Goal: Transaction & Acquisition: Download file/media

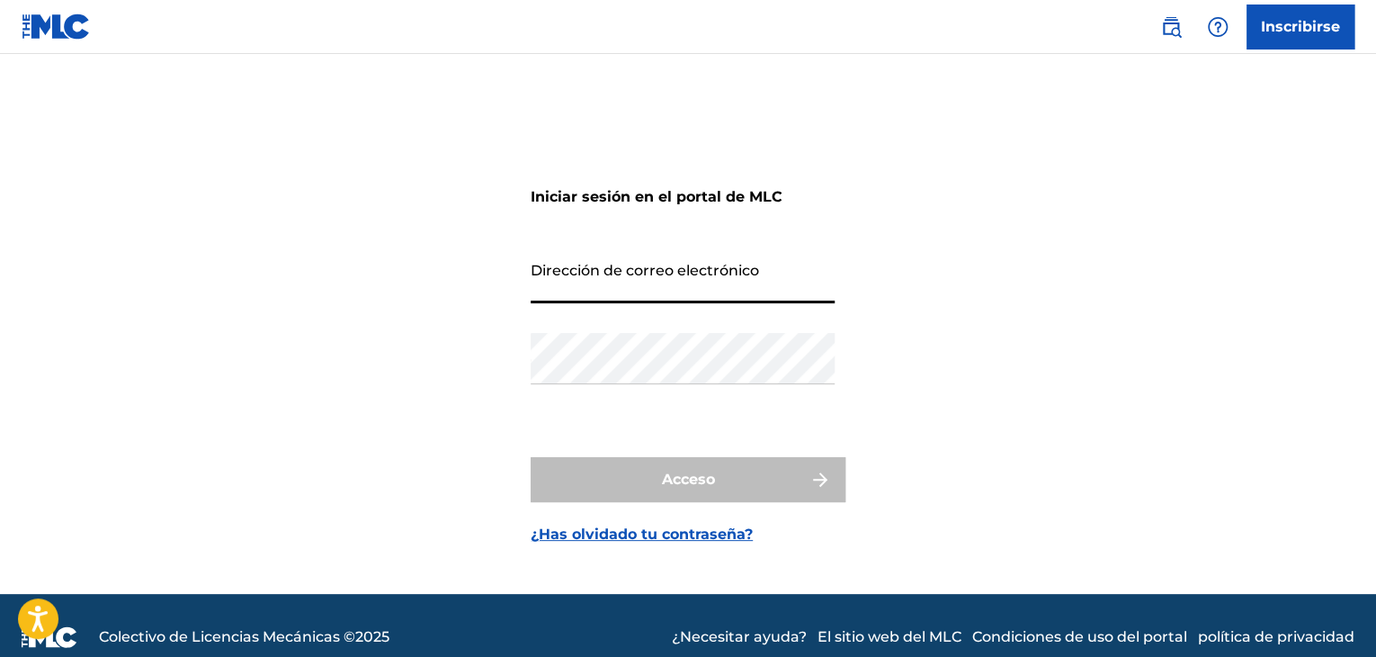
type input "[EMAIL_ADDRESS][DOMAIN_NAME]"
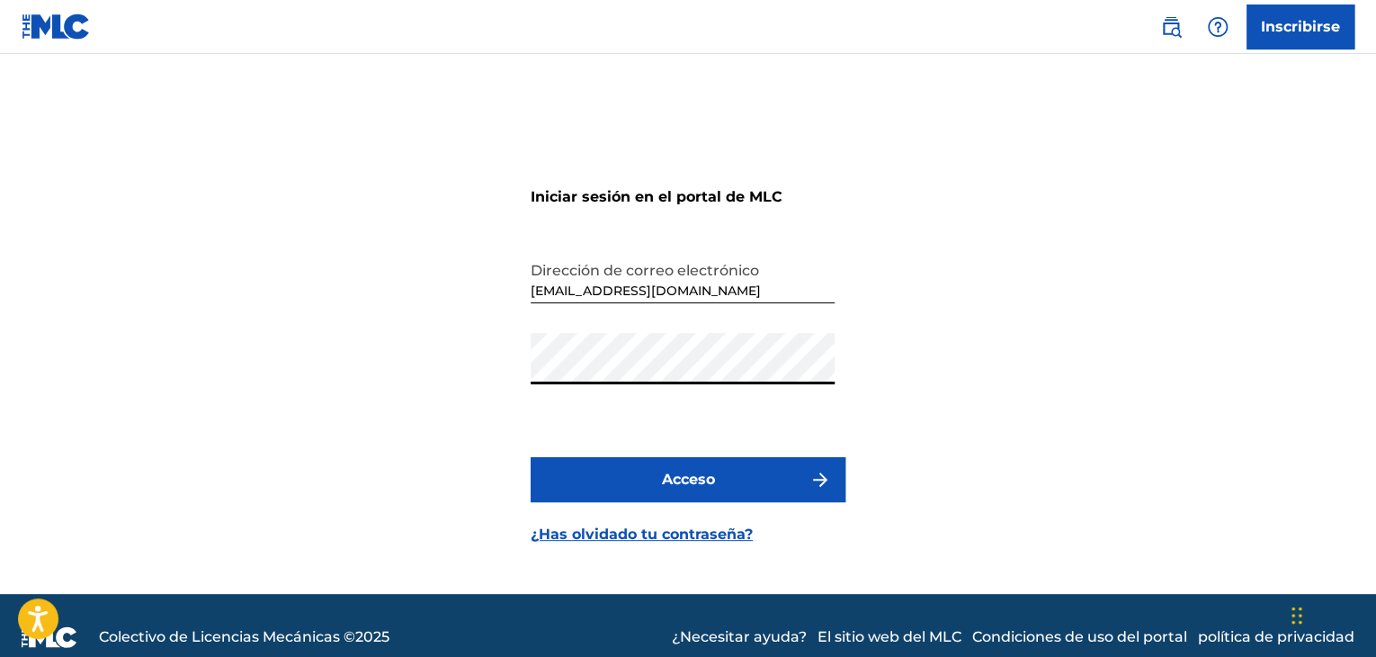
click at [684, 487] on font "Acceso" at bounding box center [688, 480] width 53 height 22
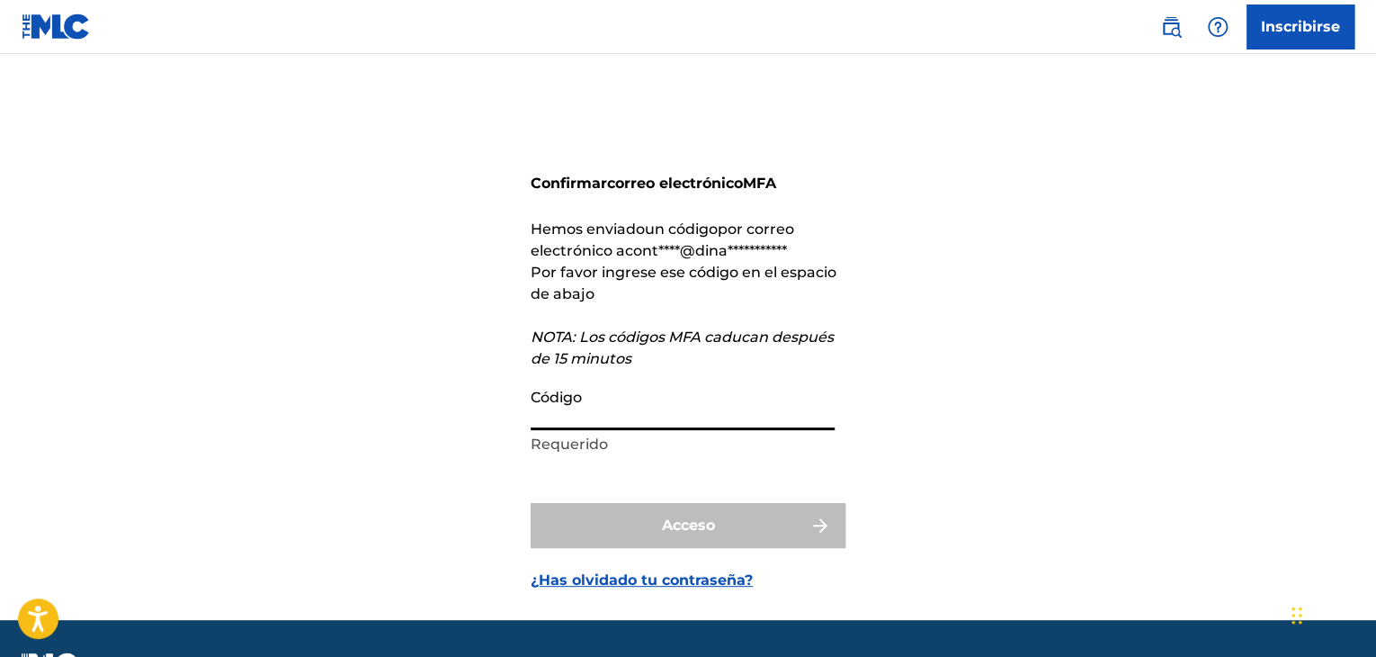
click at [607, 404] on input "Código" at bounding box center [683, 404] width 304 height 51
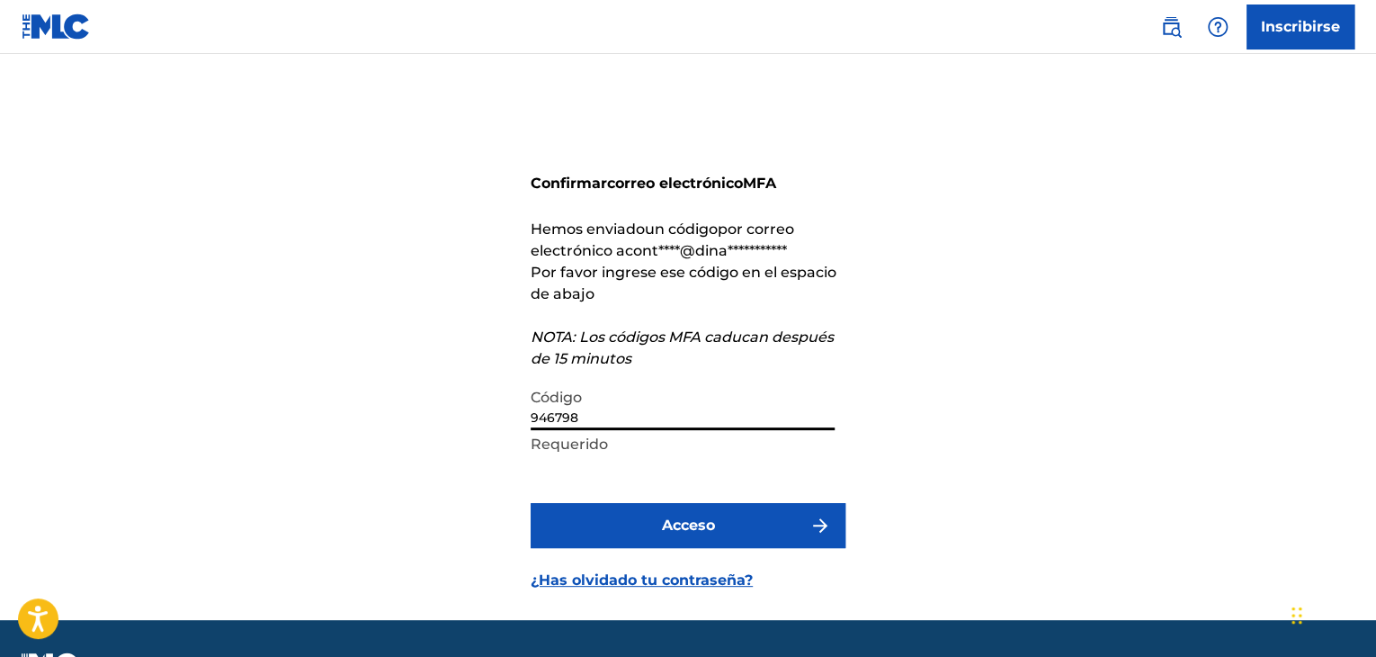
type input "946798"
click at [682, 521] on font "Acceso" at bounding box center [688, 524] width 53 height 17
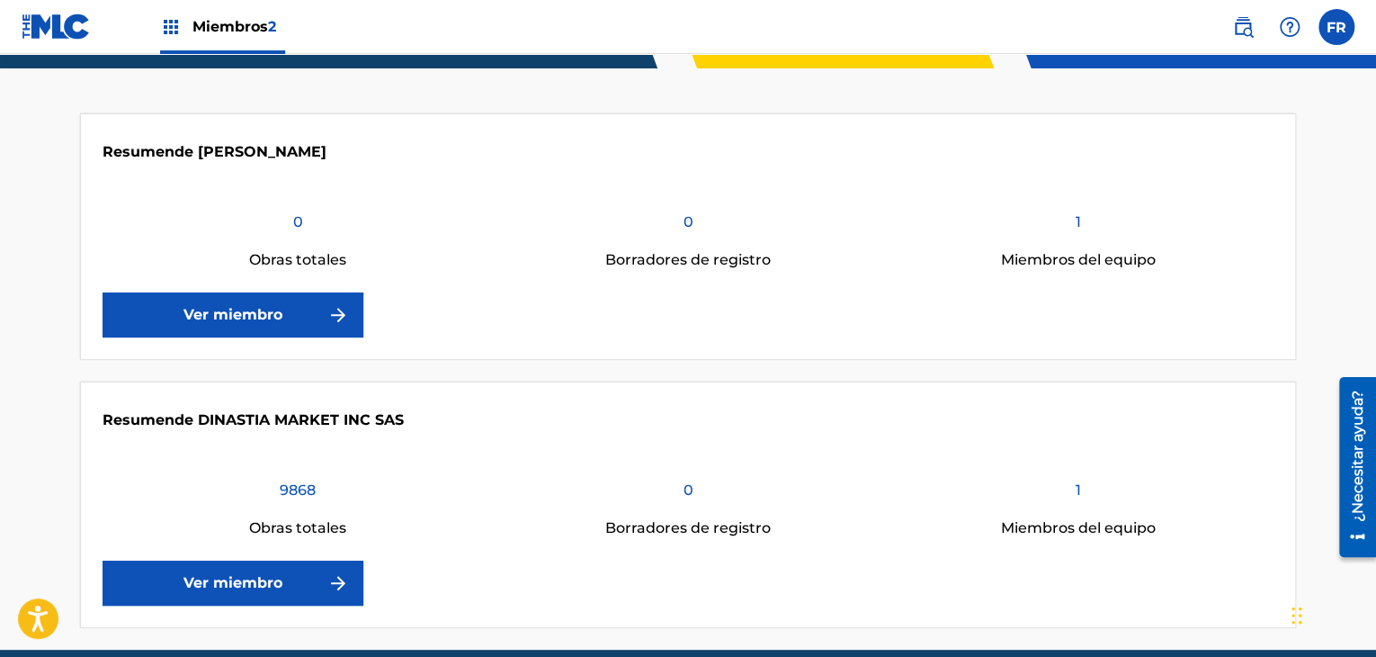
scroll to position [360, 0]
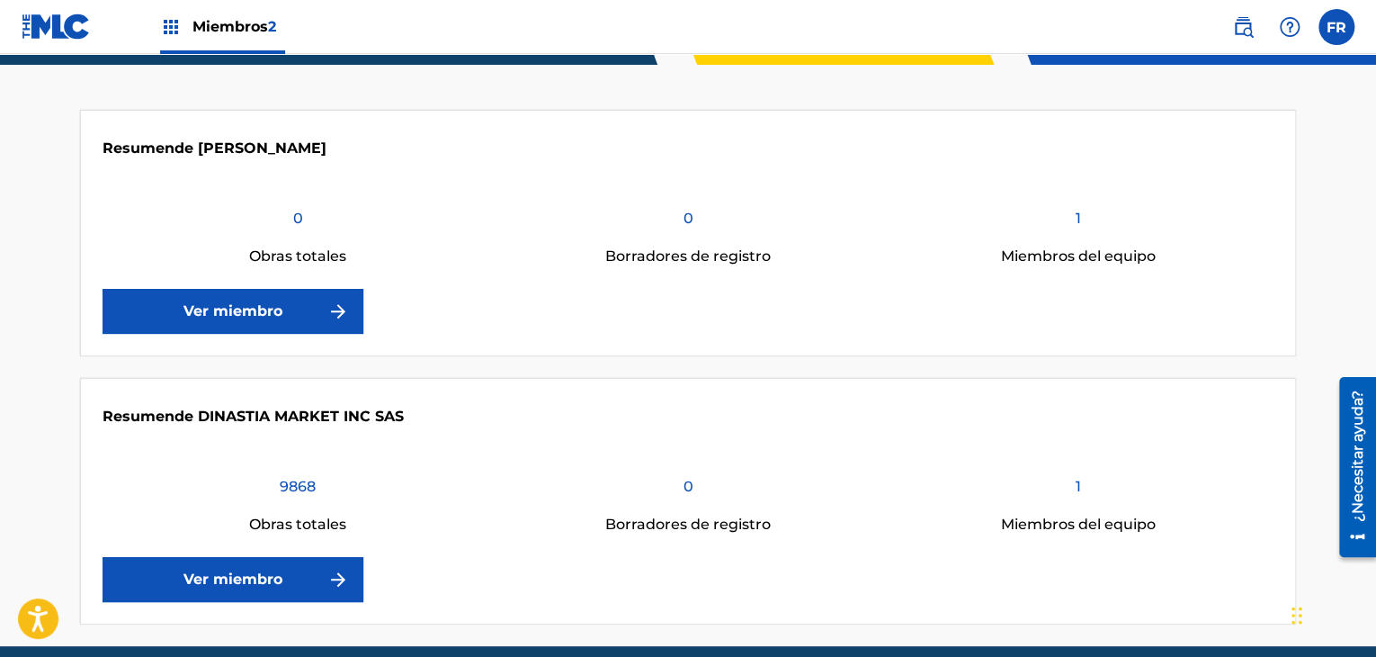
click at [275, 587] on font "Ver miembro" at bounding box center [233, 578] width 99 height 17
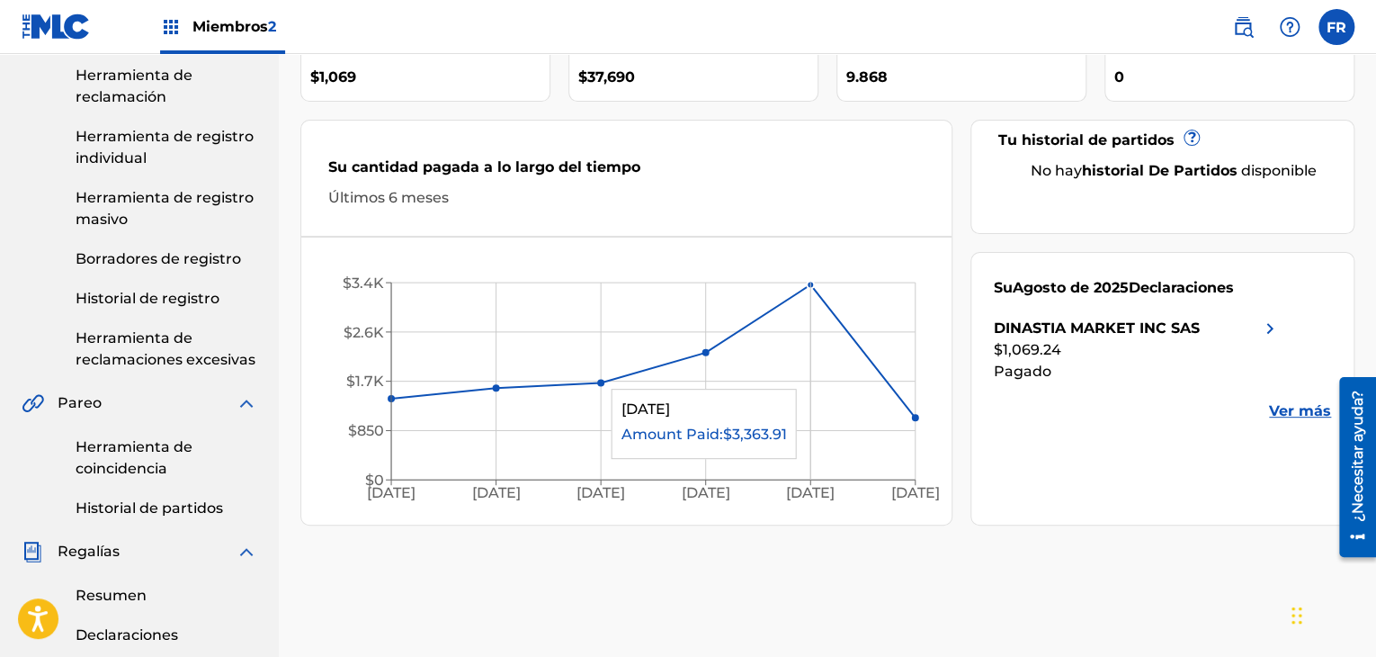
scroll to position [270, 0]
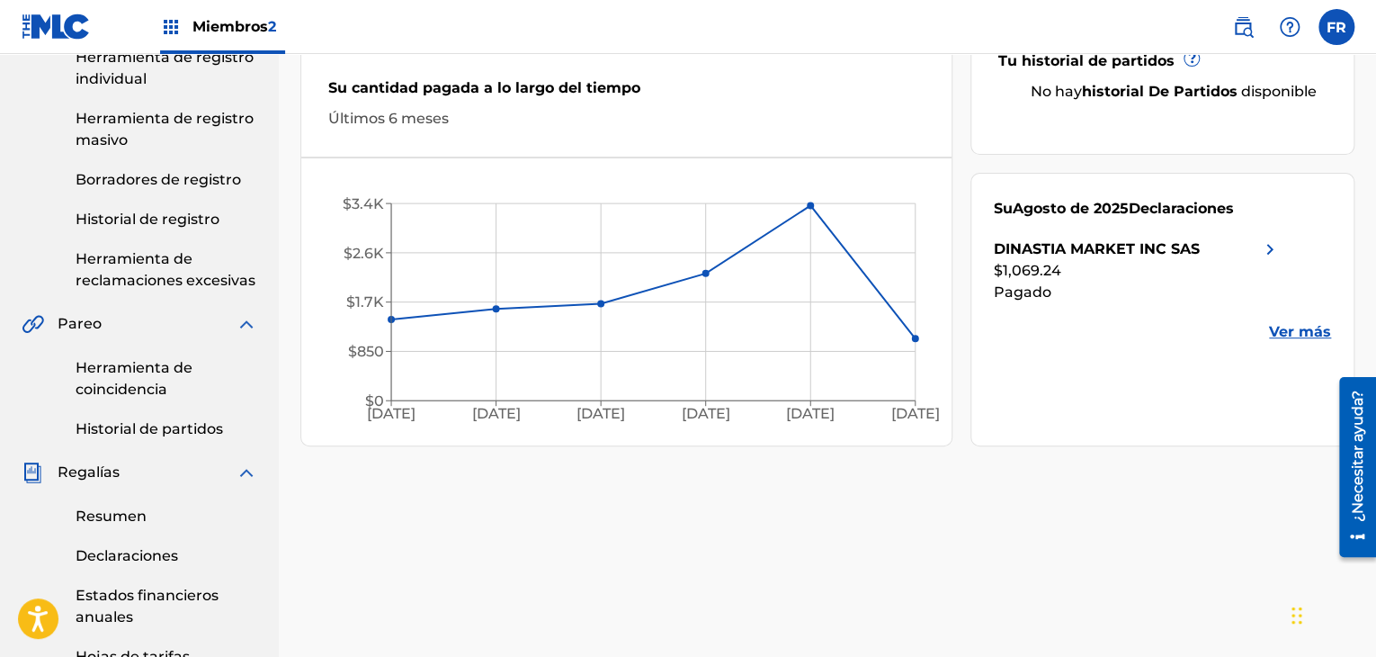
click at [125, 526] on link "Resumen" at bounding box center [167, 517] width 182 height 22
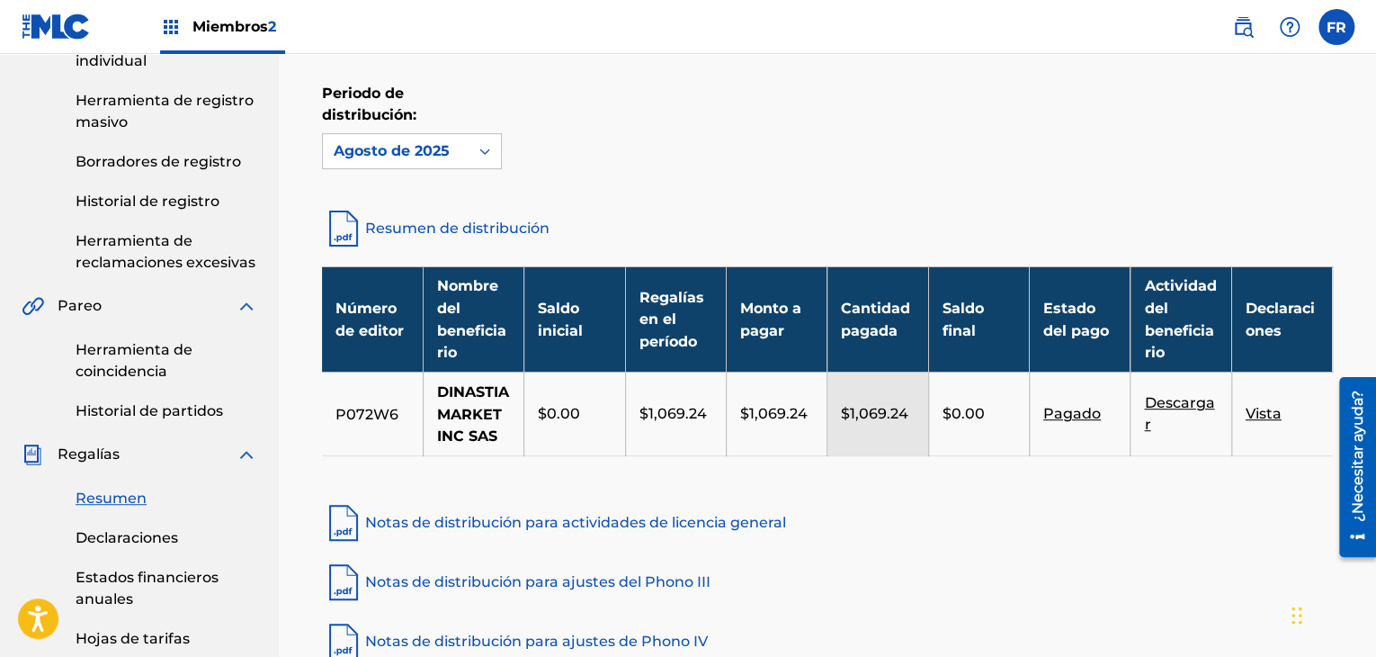
scroll to position [360, 0]
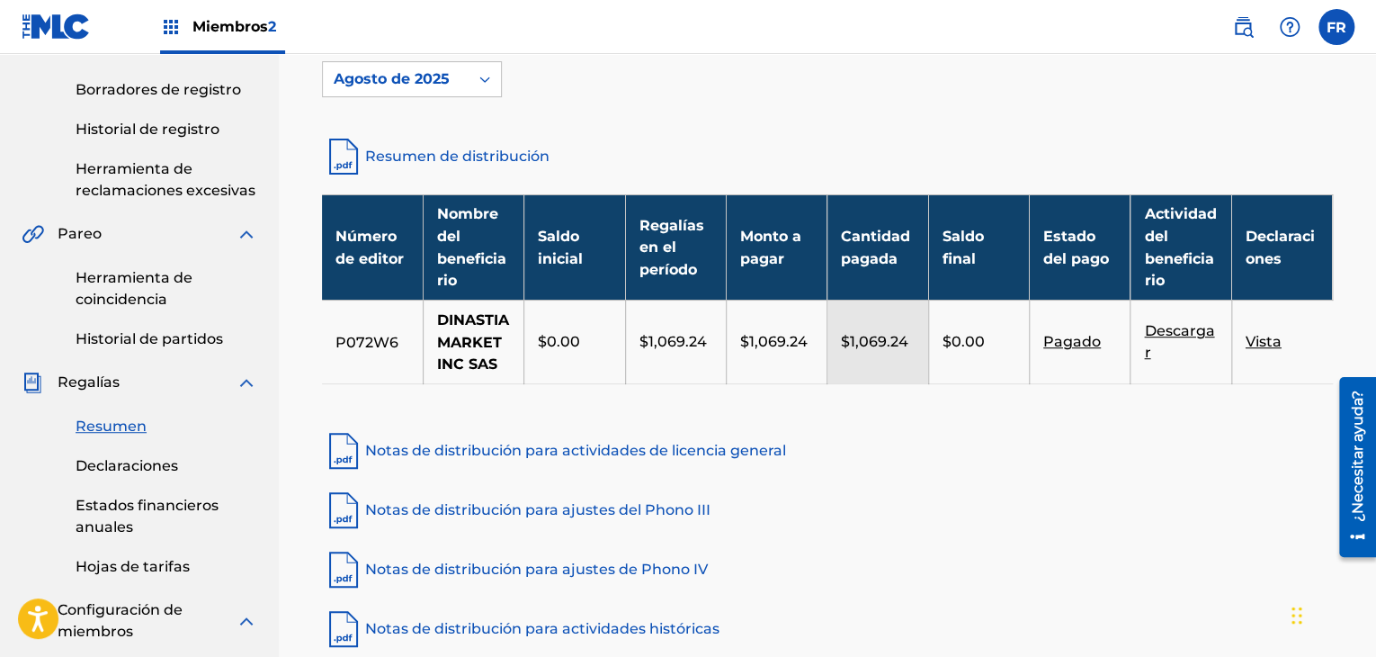
click at [1259, 350] on font "Vista" at bounding box center [1264, 341] width 36 height 17
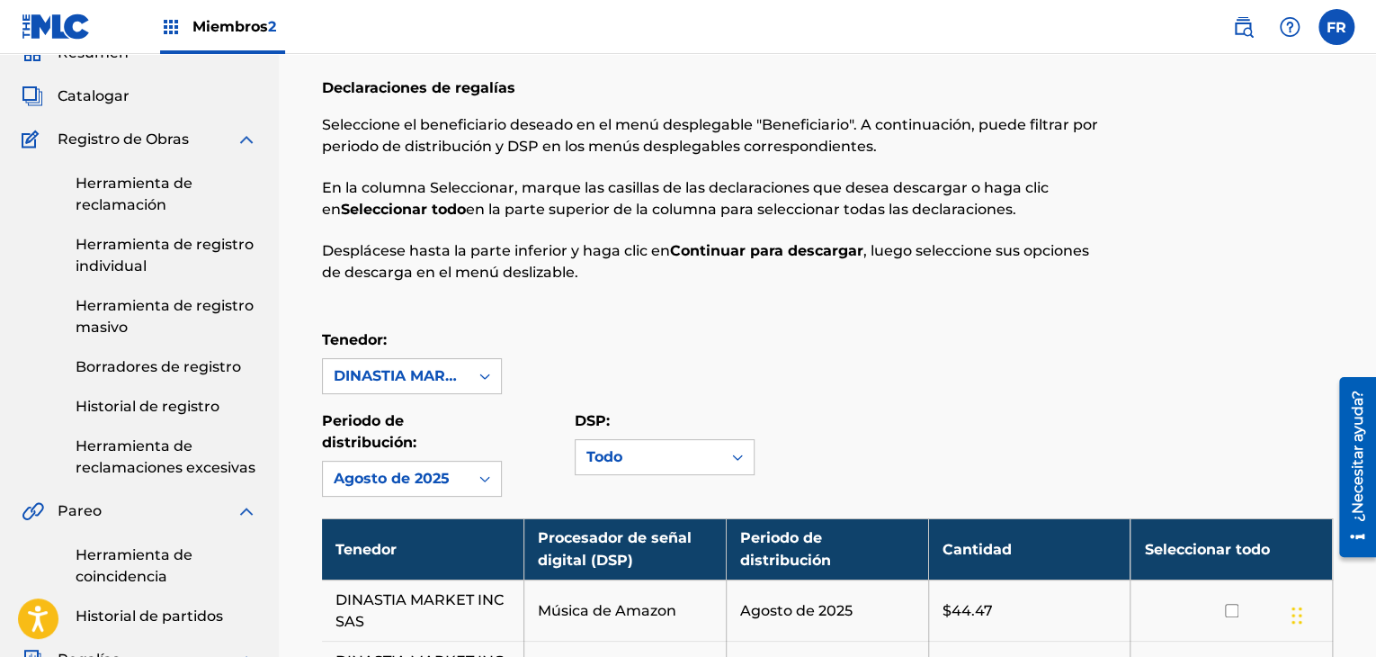
scroll to position [270, 0]
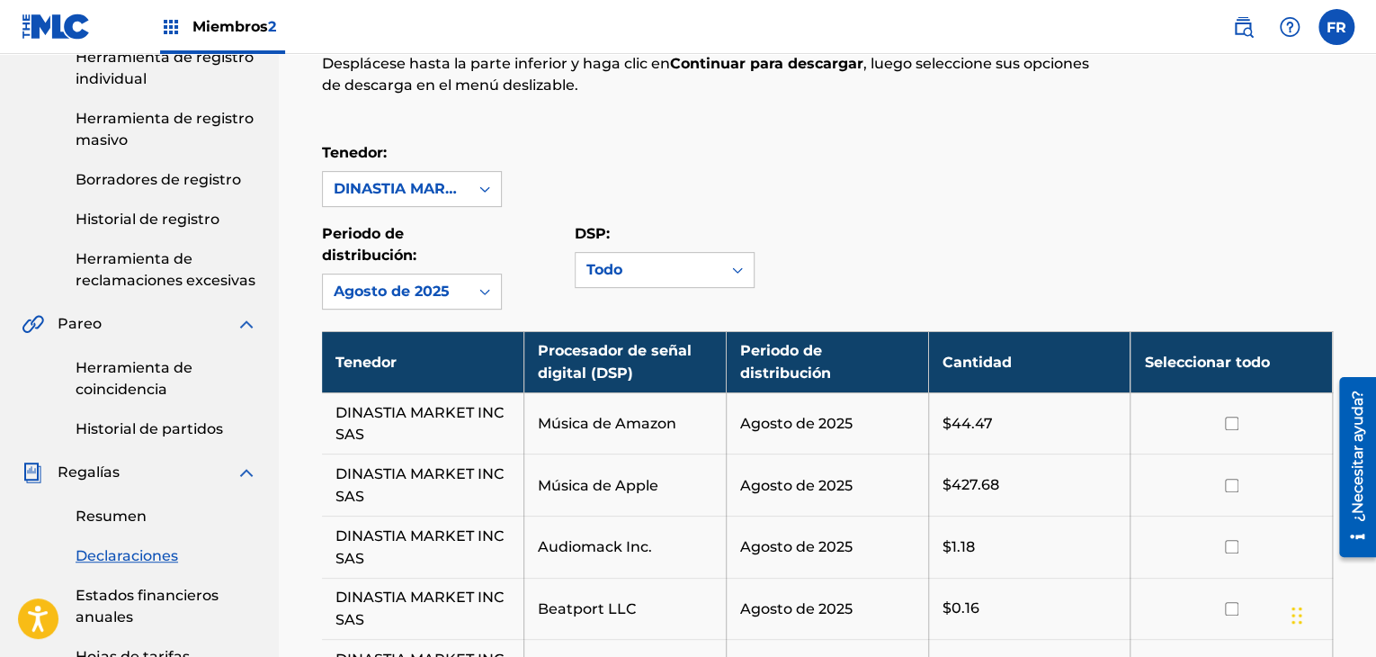
click at [1230, 368] on font "Seleccionar todo" at bounding box center [1206, 362] width 125 height 17
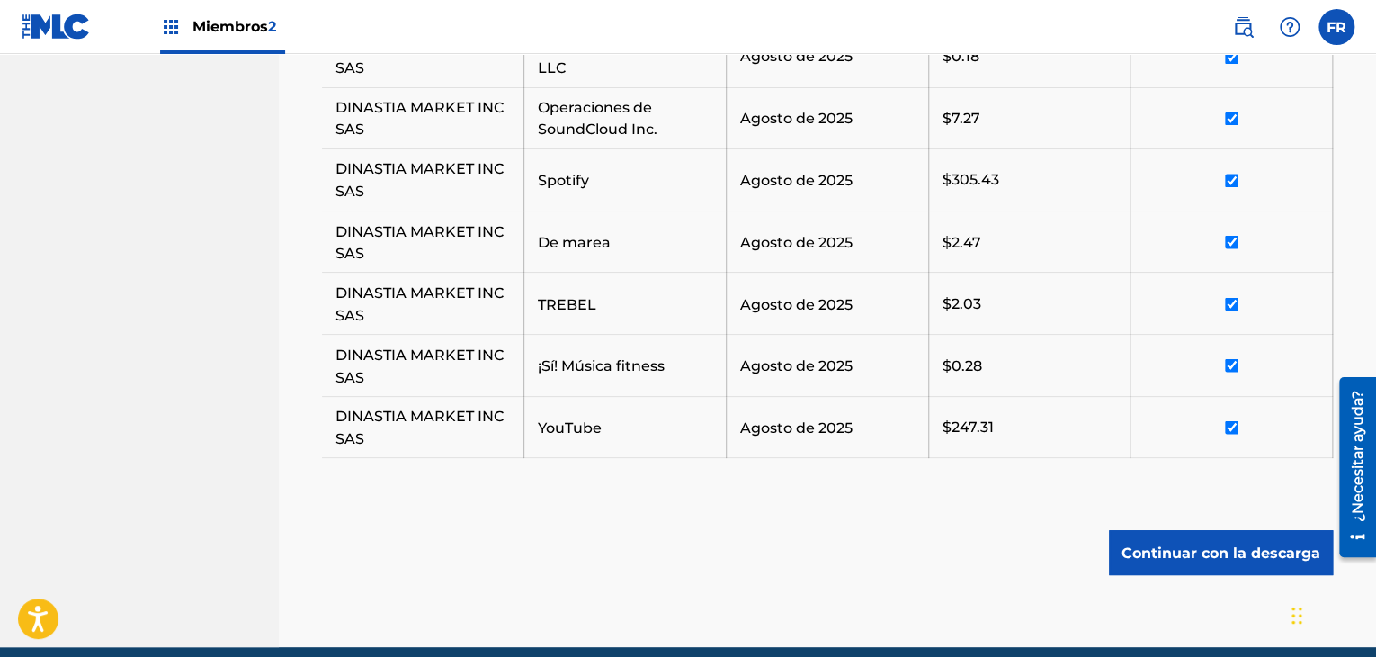
scroll to position [1529, 0]
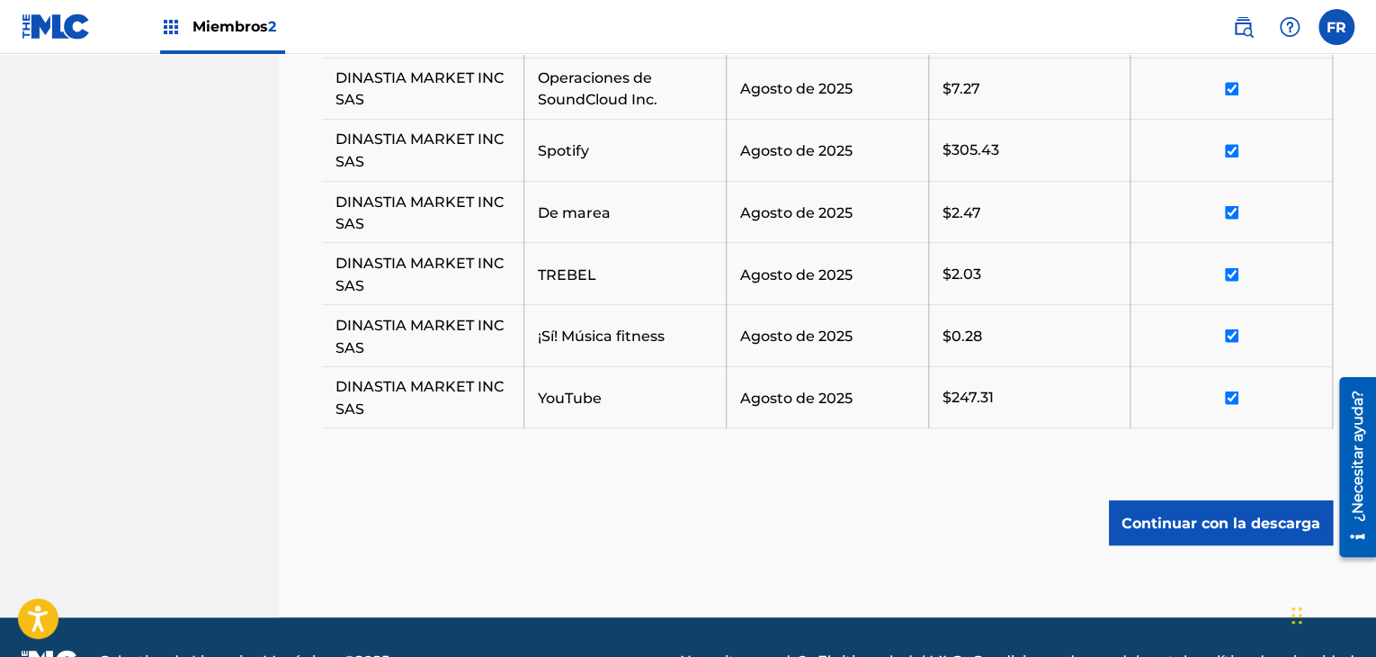
click at [1196, 531] on font "Continuar con la descarga" at bounding box center [1221, 522] width 199 height 17
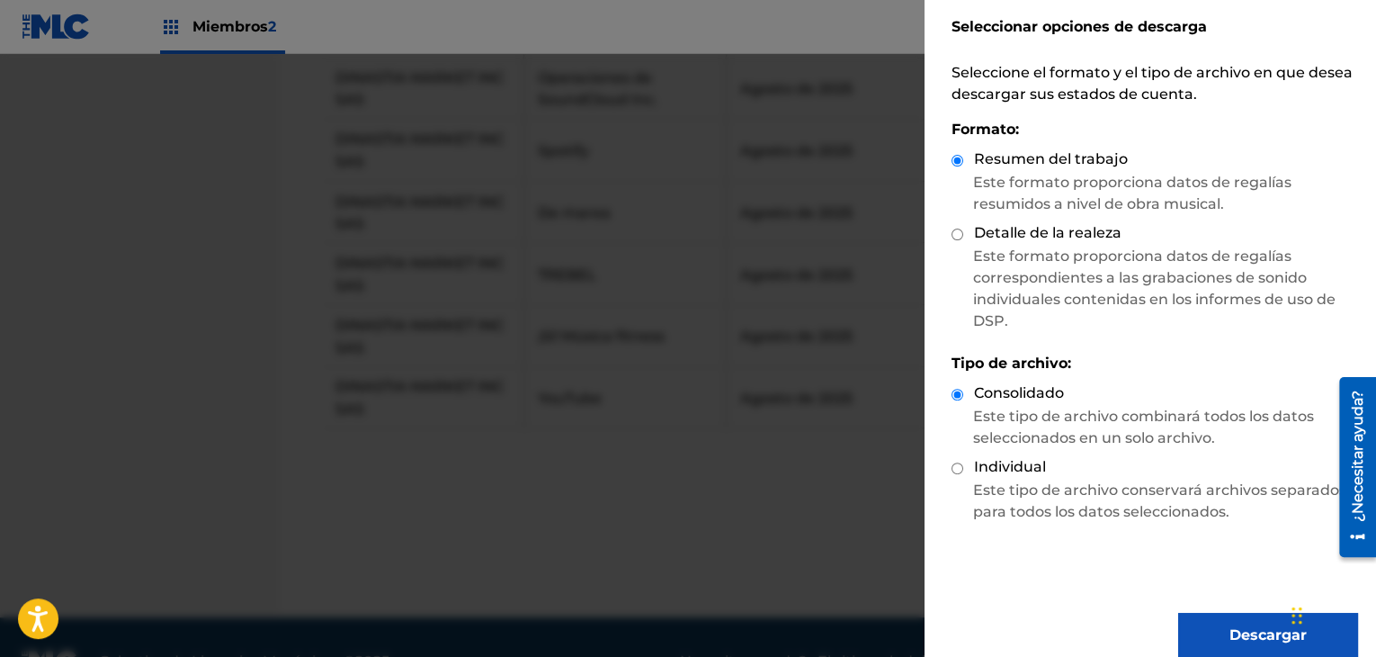
scroll to position [66, 0]
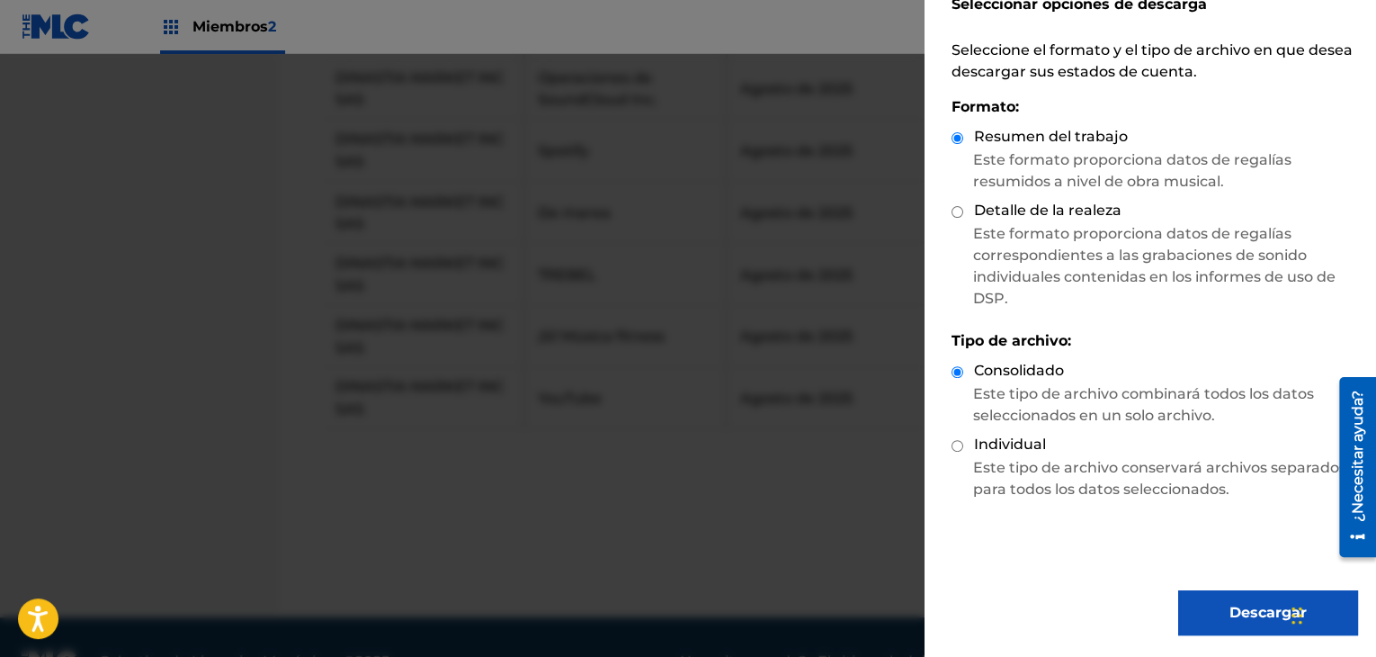
click at [1240, 612] on font "Descargar" at bounding box center [1268, 612] width 77 height 17
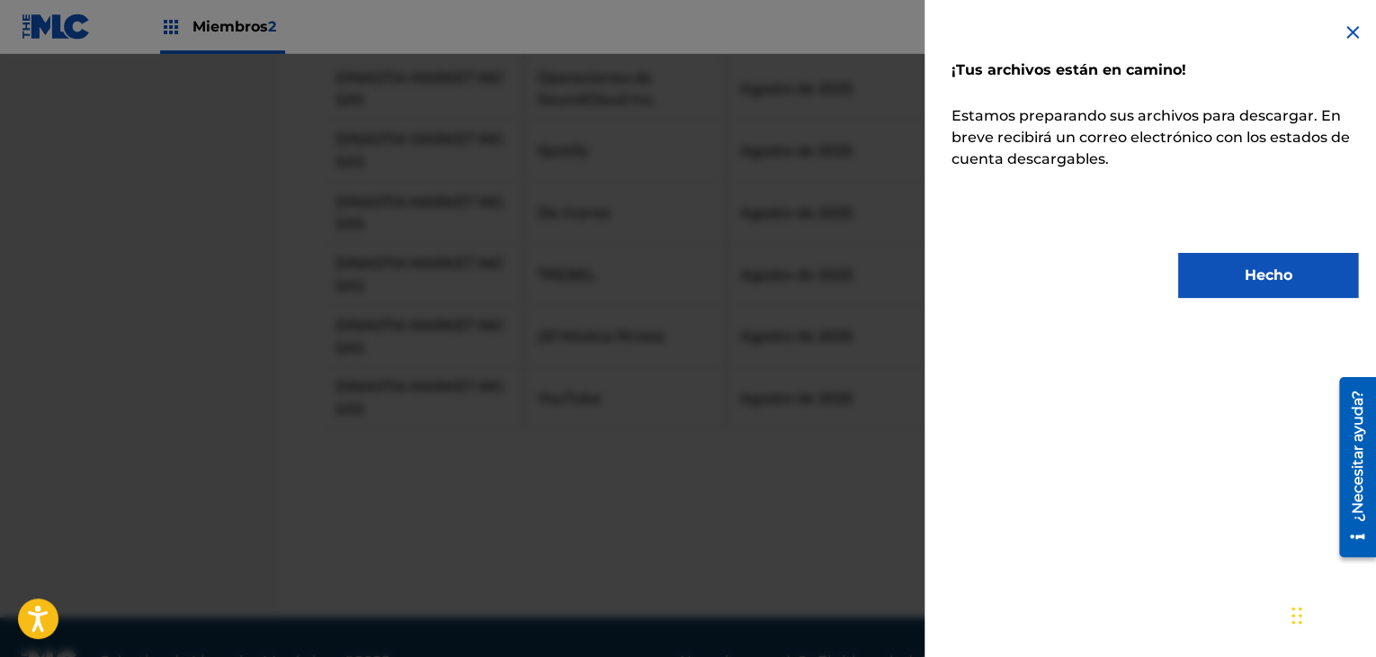
click at [1245, 292] on button "Hecho" at bounding box center [1268, 275] width 180 height 45
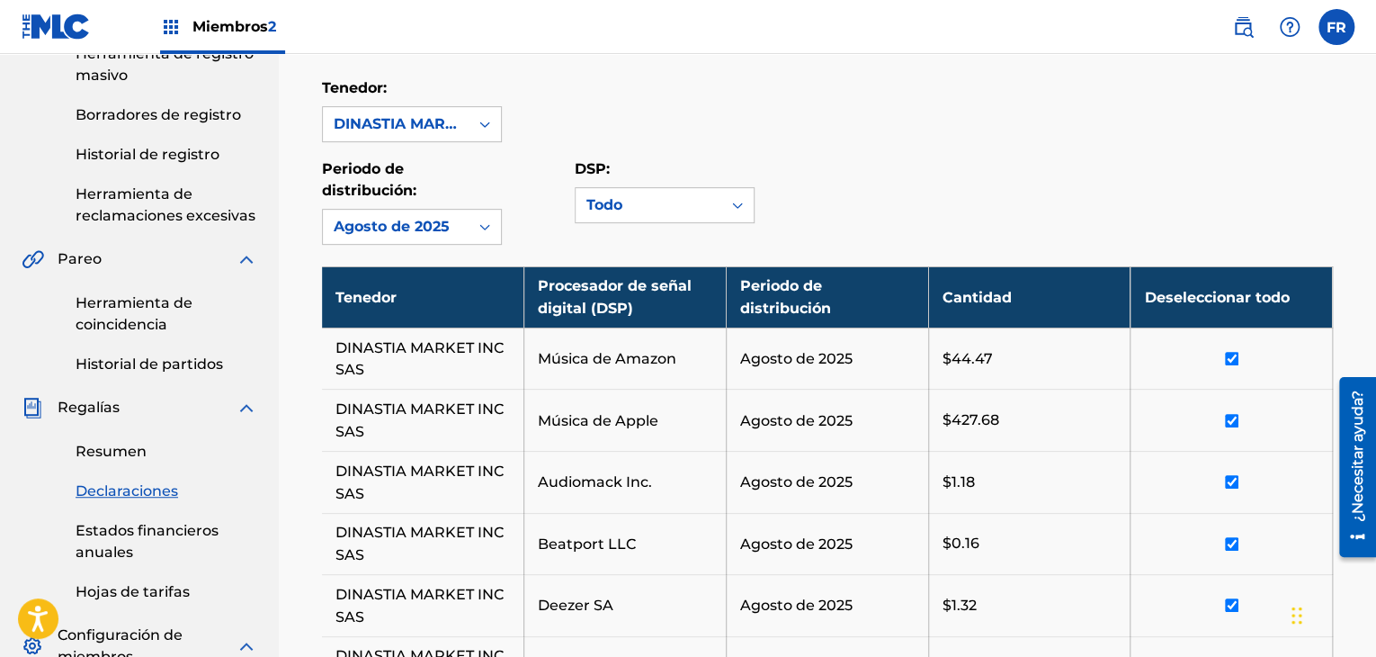
scroll to position [180, 0]
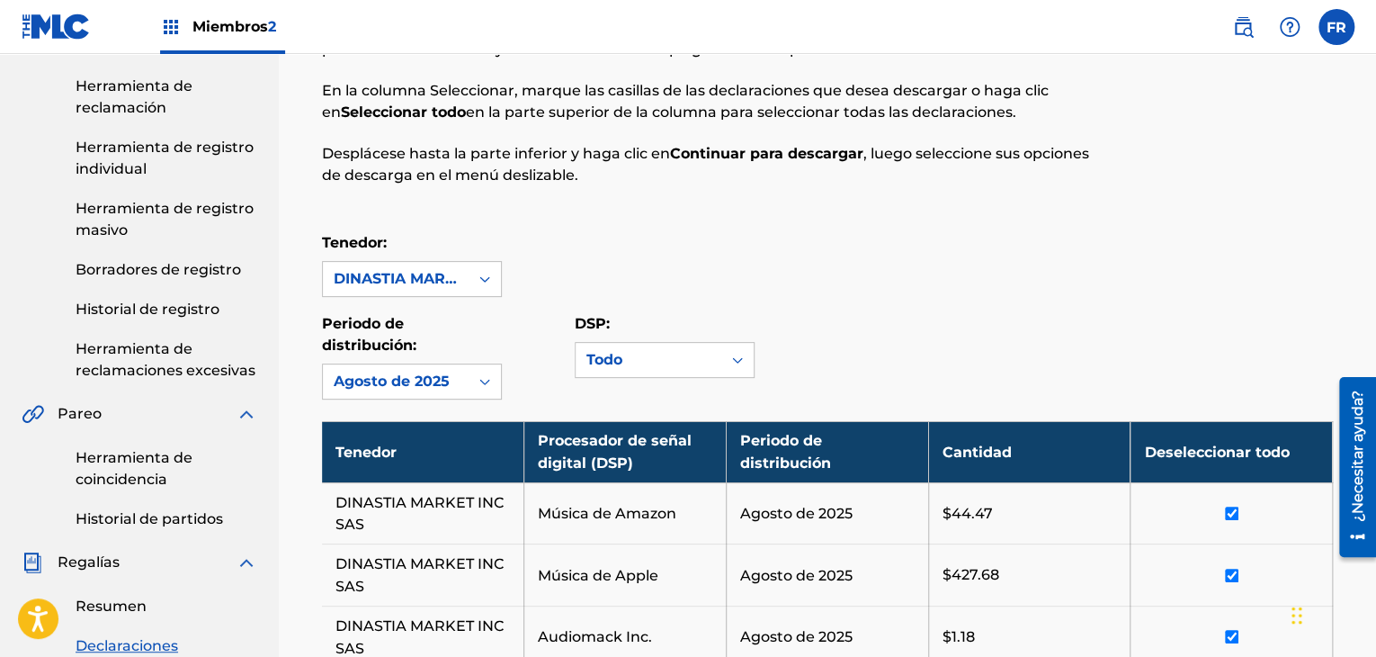
click at [147, 315] on font "Historial de registro" at bounding box center [148, 308] width 144 height 17
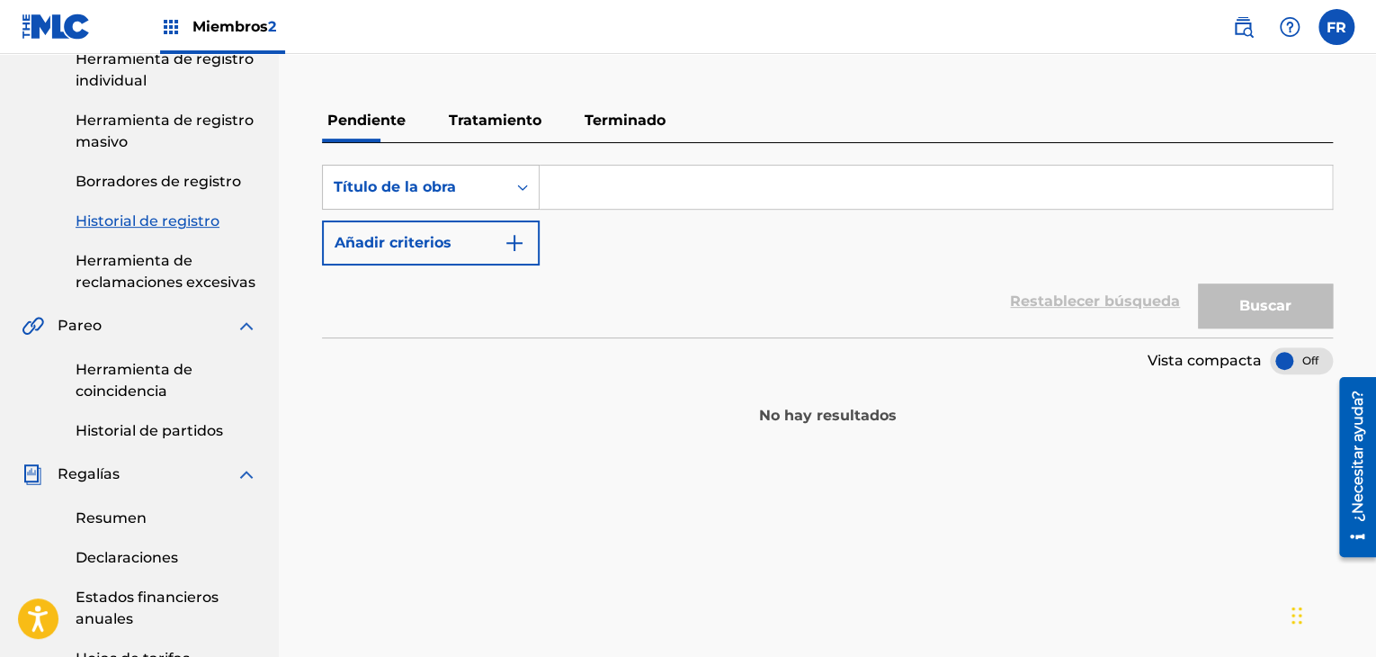
scroll to position [270, 0]
click at [624, 123] on font "Terminado" at bounding box center [625, 118] width 81 height 17
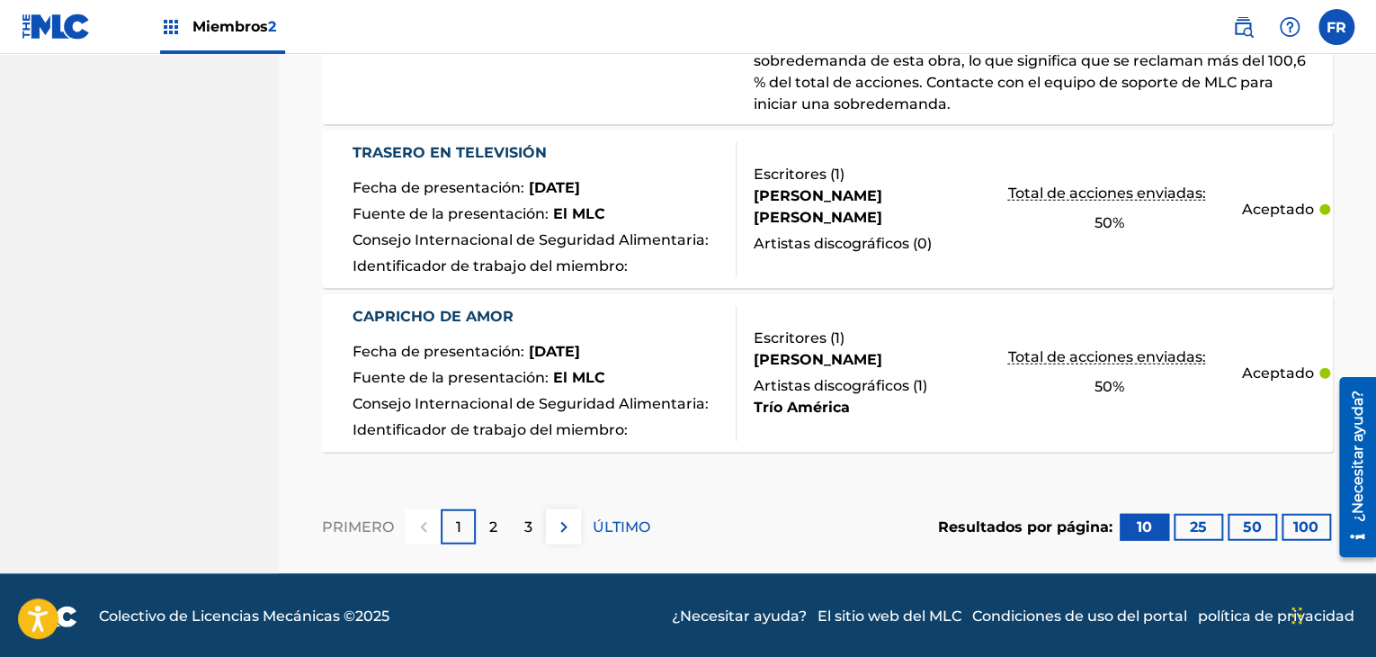
scroll to position [2069, 0]
click at [1308, 526] on font "100" at bounding box center [1306, 525] width 25 height 17
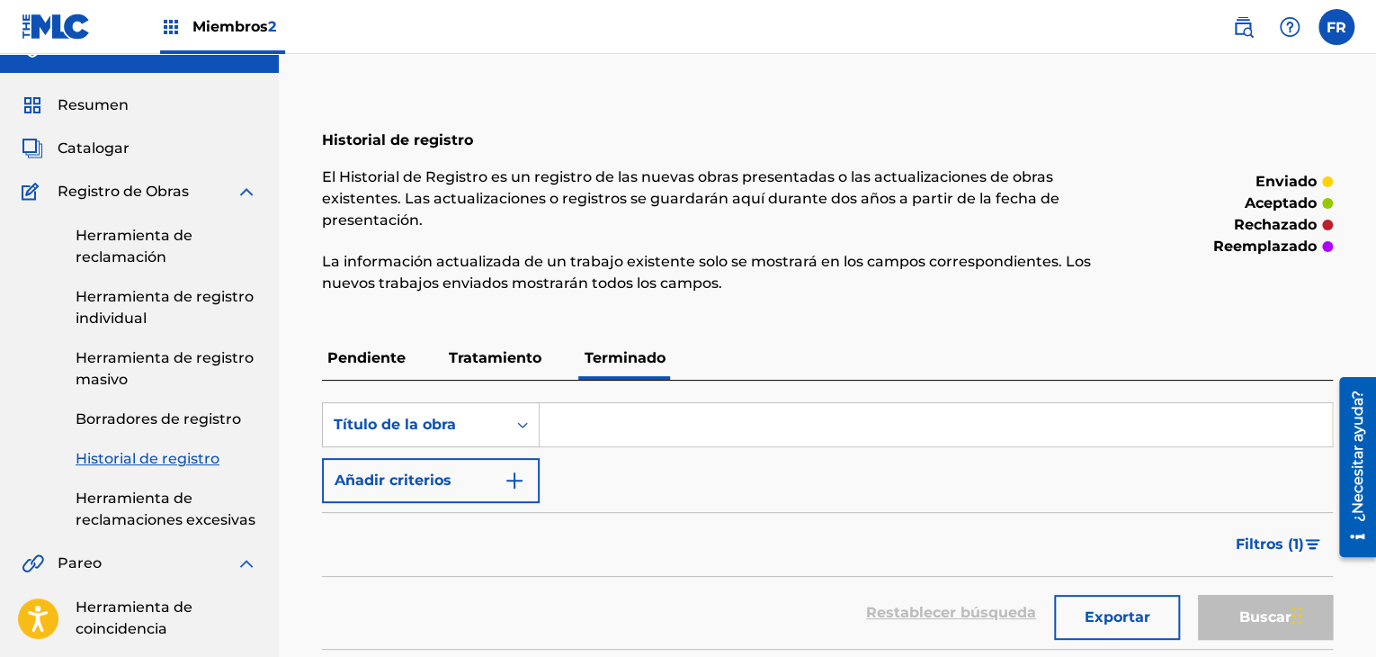
scroll to position [0, 0]
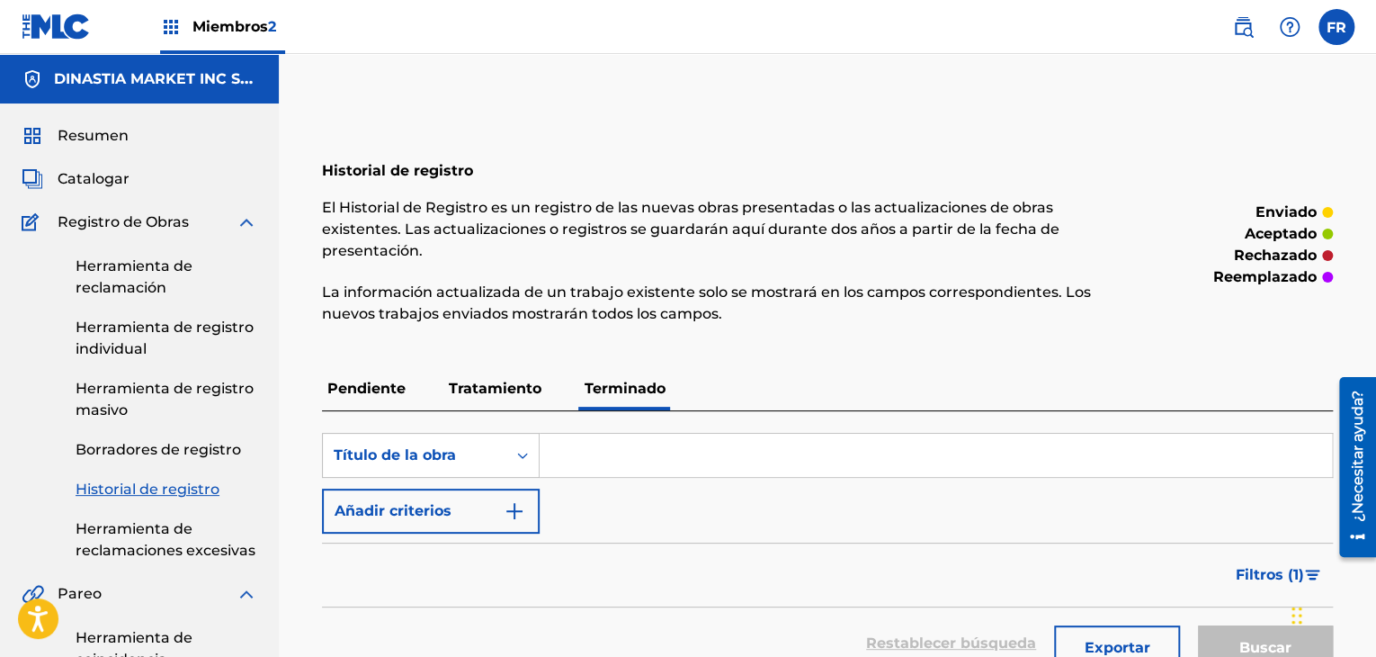
click at [380, 399] on p "Pendiente" at bounding box center [366, 388] width 89 height 43
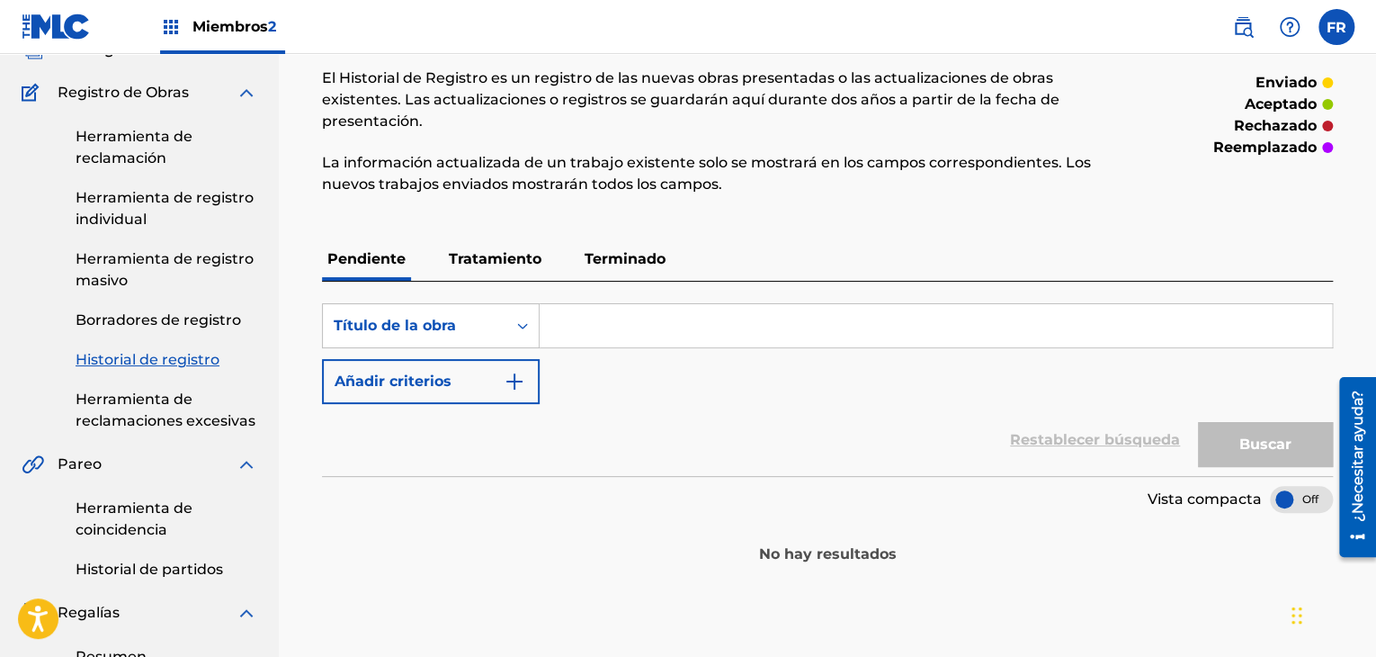
scroll to position [270, 0]
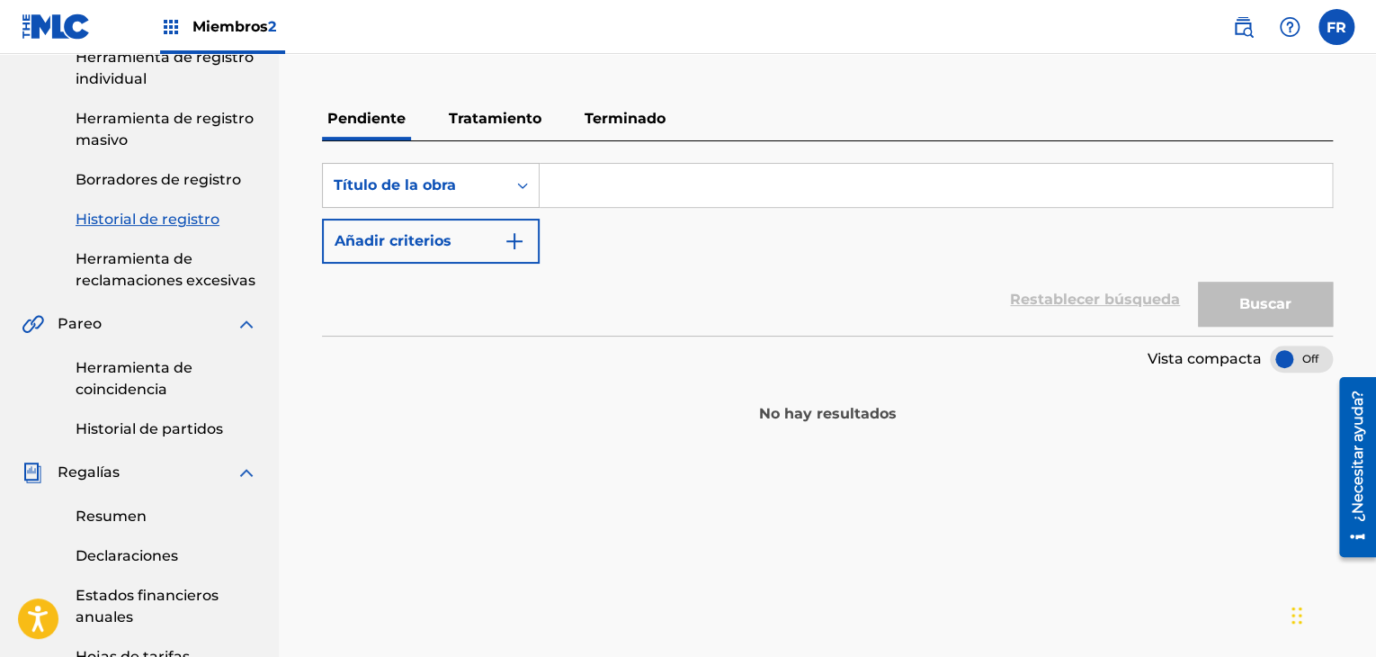
click at [512, 122] on font "Tratamiento" at bounding box center [495, 118] width 93 height 17
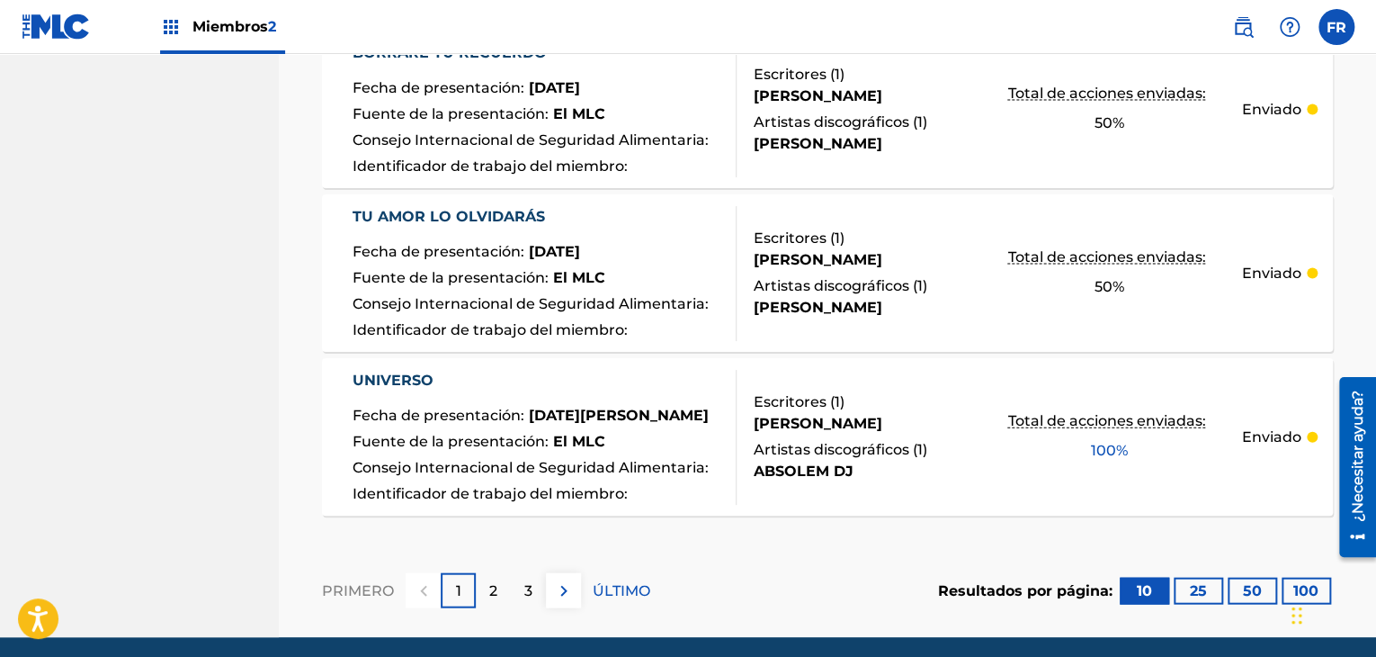
scroll to position [1833, 0]
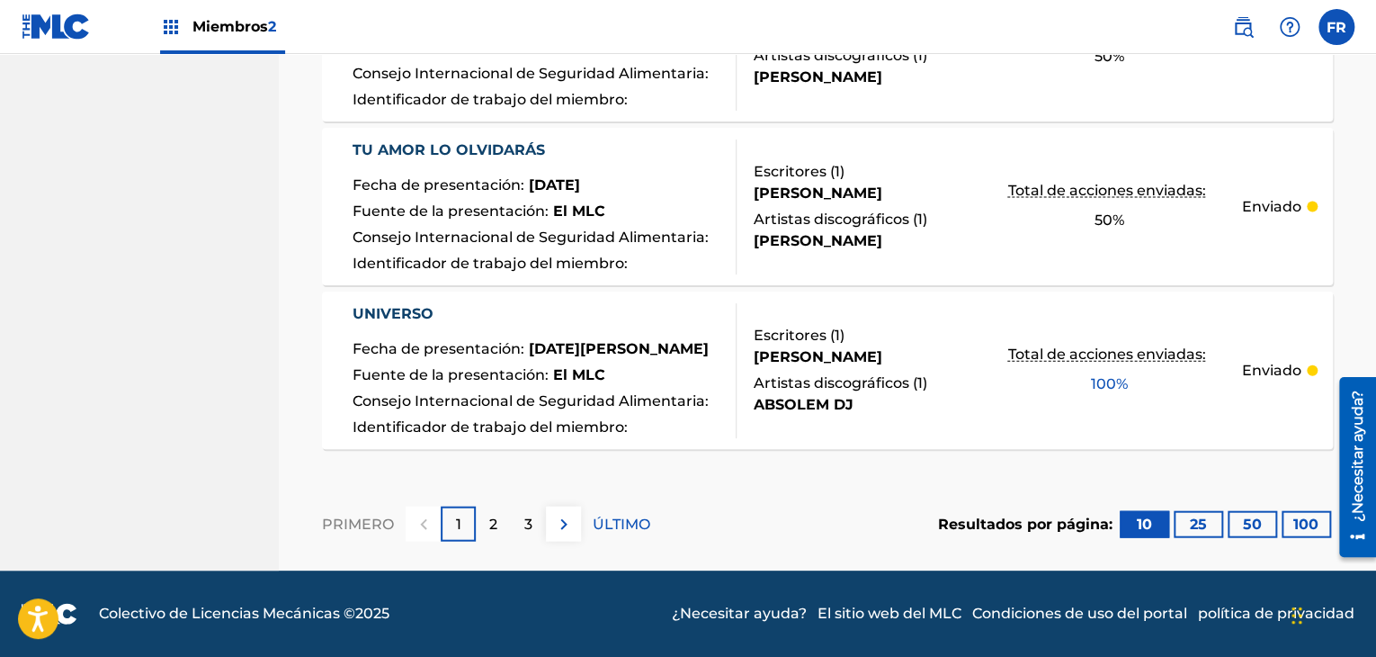
click at [1302, 530] on font "100" at bounding box center [1306, 523] width 25 height 17
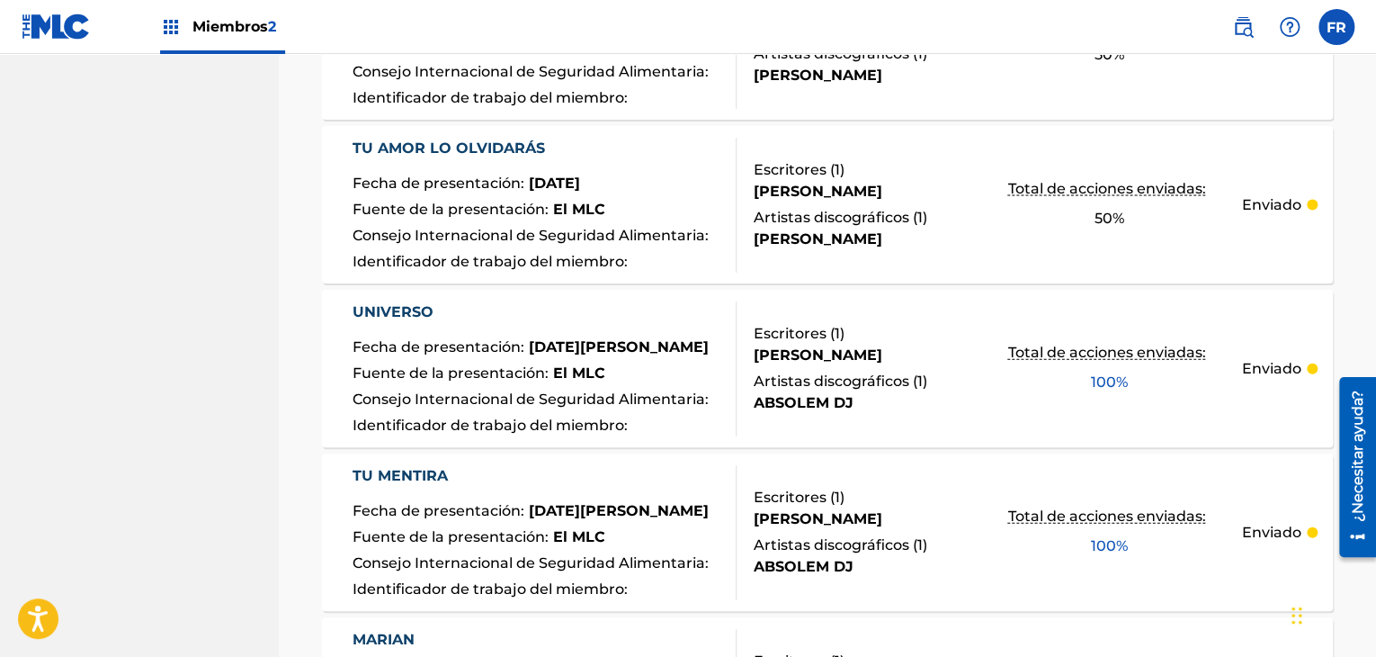
scroll to position [1653, 0]
